Goal: Navigation & Orientation: Go to known website

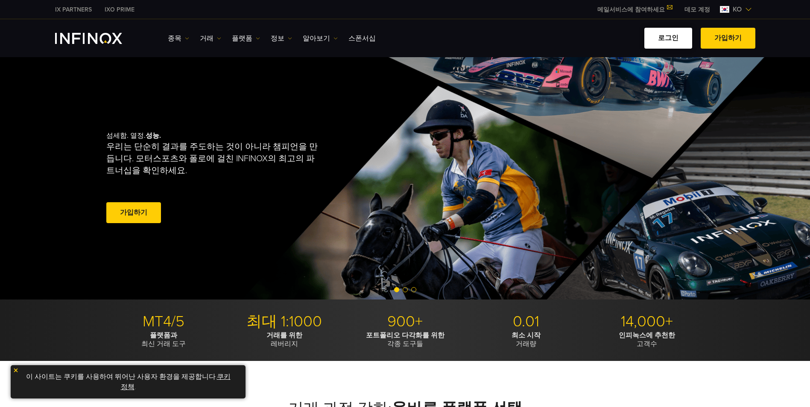
click at [679, 39] on link "로그인" at bounding box center [668, 38] width 48 height 21
